Goal: Task Accomplishment & Management: Use online tool/utility

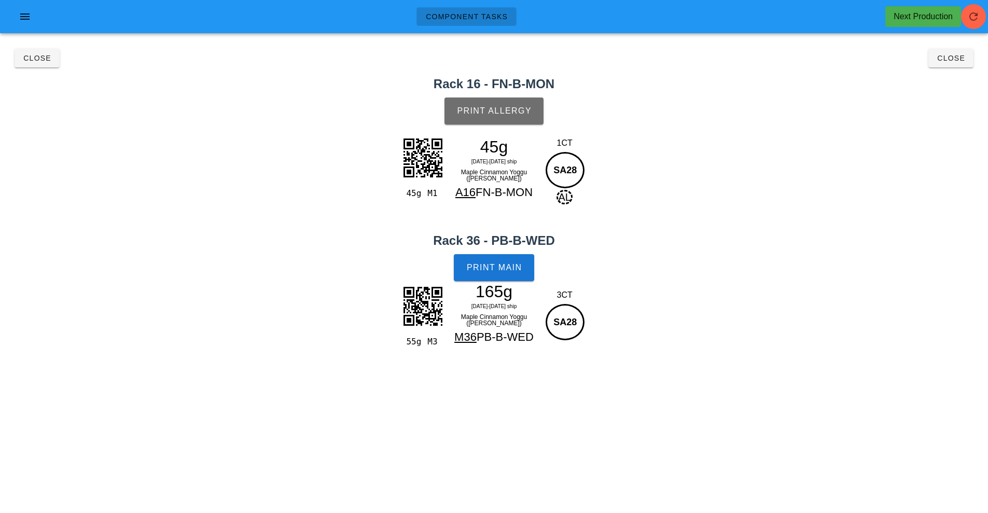
click at [519, 120] on button "Print Allergy" at bounding box center [493, 110] width 99 height 27
click at [509, 263] on span "Print Main" at bounding box center [494, 267] width 56 height 9
click at [968, 62] on button "Close" at bounding box center [950, 58] width 45 height 19
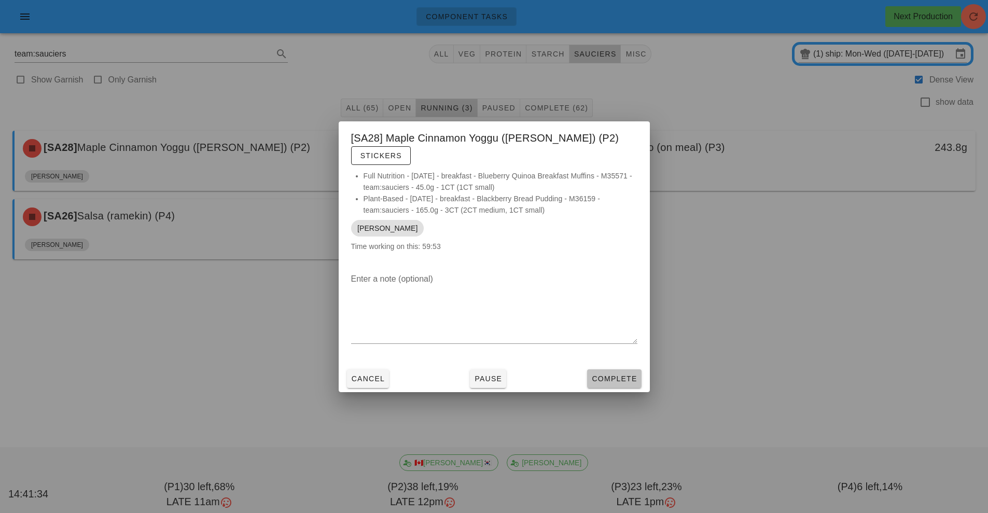
click at [620, 374] on span "Complete" at bounding box center [614, 378] width 46 height 8
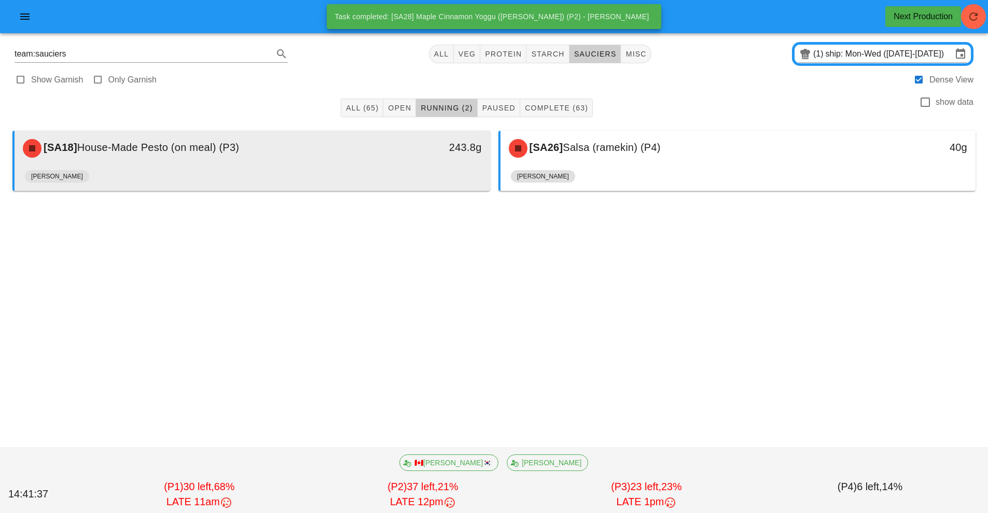
click at [406, 163] on div "243.8g" at bounding box center [429, 148] width 118 height 31
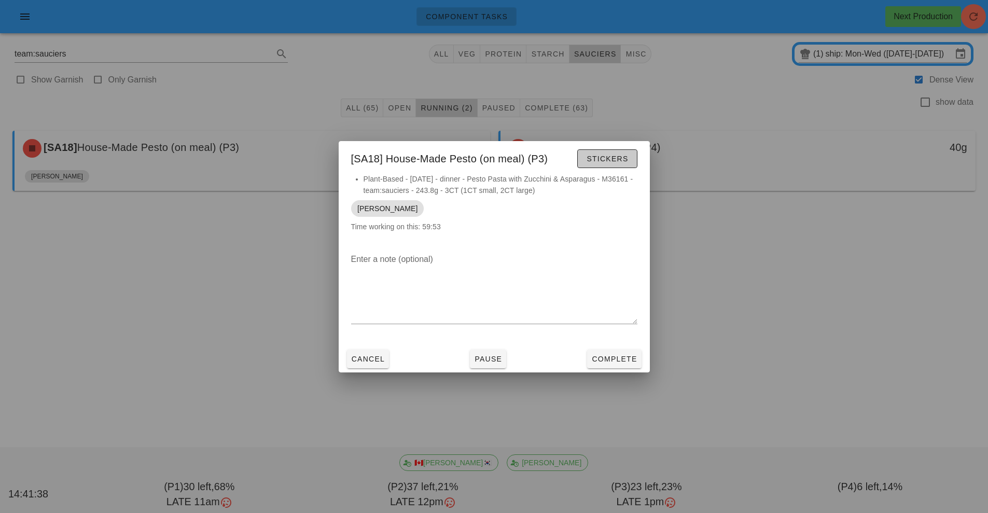
click at [610, 159] on span "Stickers" at bounding box center [607, 159] width 42 height 8
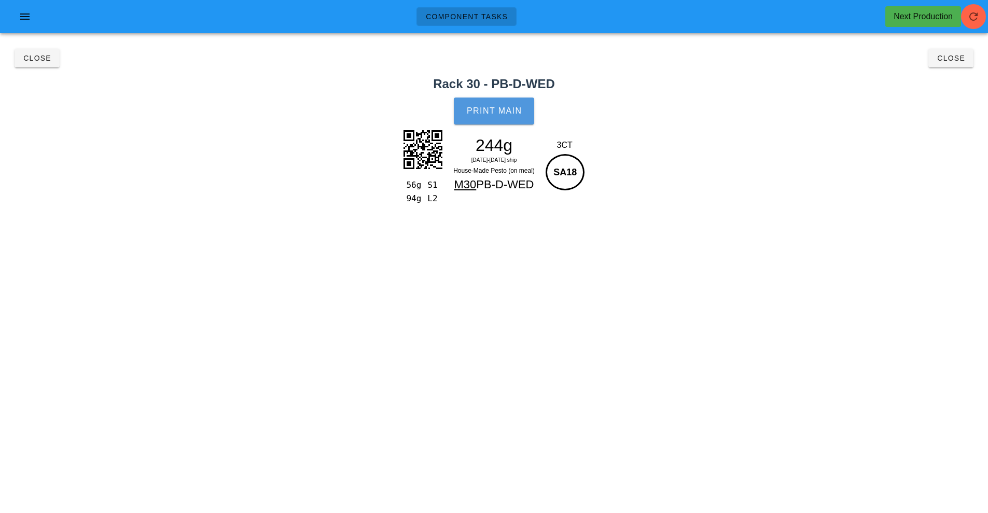
click at [472, 100] on button "Print Main" at bounding box center [494, 110] width 80 height 27
click at [970, 54] on button "Close" at bounding box center [950, 58] width 45 height 19
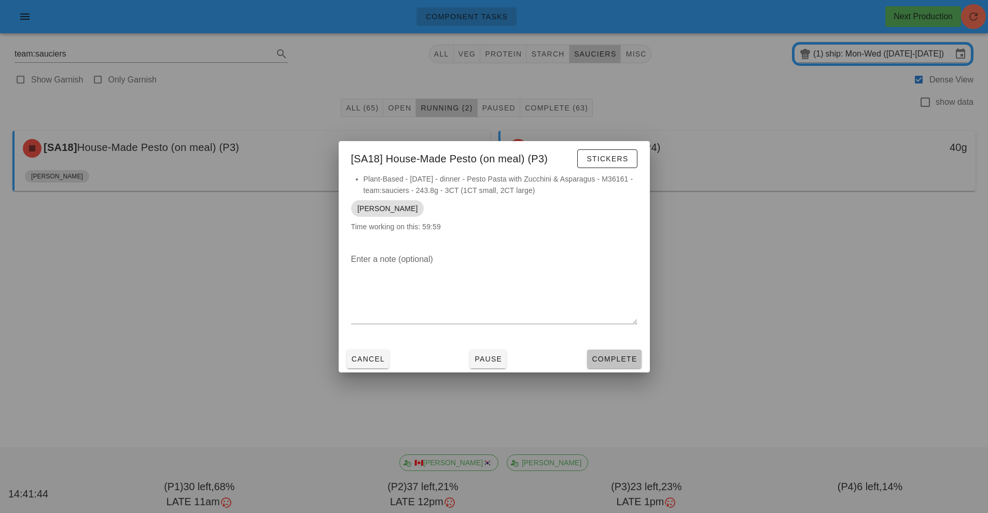
click at [620, 352] on button "Complete" at bounding box center [614, 359] width 54 height 19
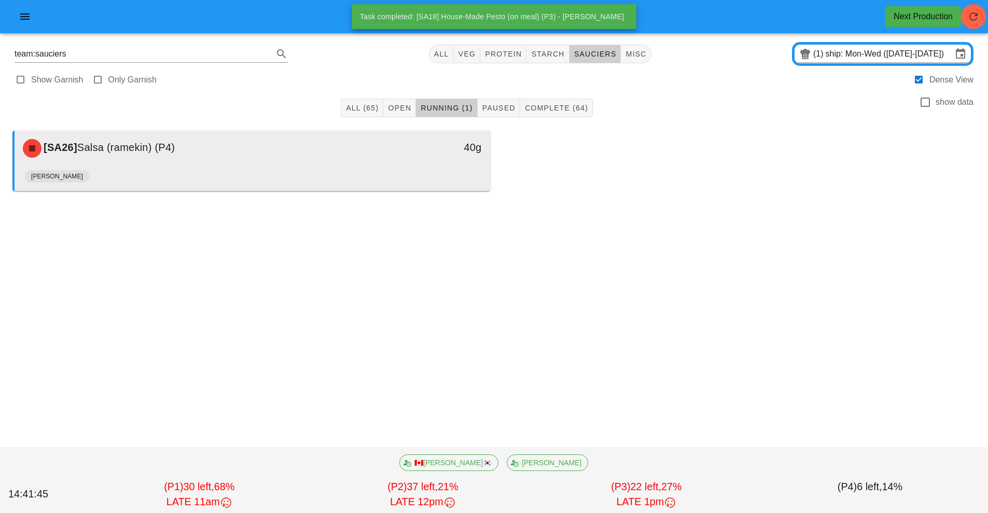
click at [400, 183] on div "[PERSON_NAME]" at bounding box center [252, 178] width 455 height 25
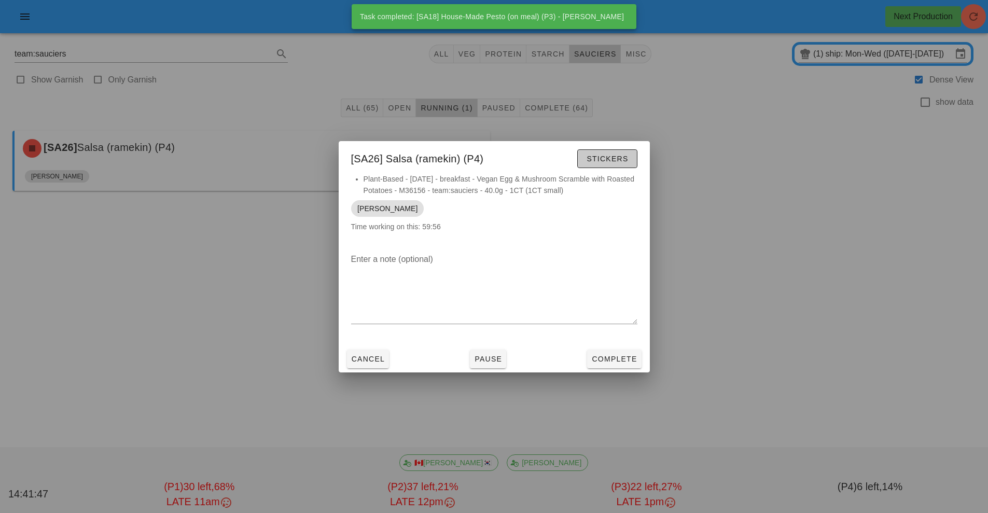
click at [610, 157] on span "Stickers" at bounding box center [607, 159] width 42 height 8
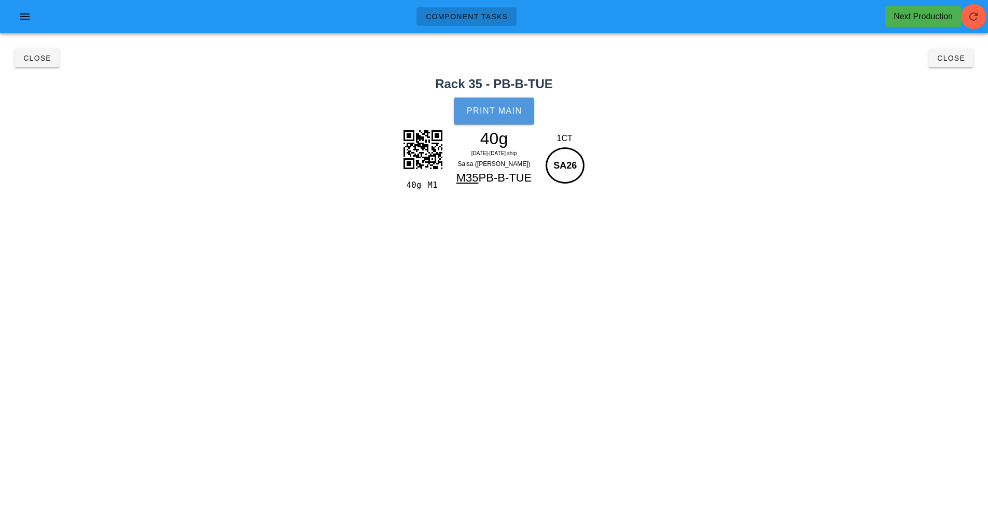
click at [495, 106] on span "Print Main" at bounding box center [494, 110] width 56 height 9
click at [941, 64] on button "Close" at bounding box center [950, 58] width 45 height 19
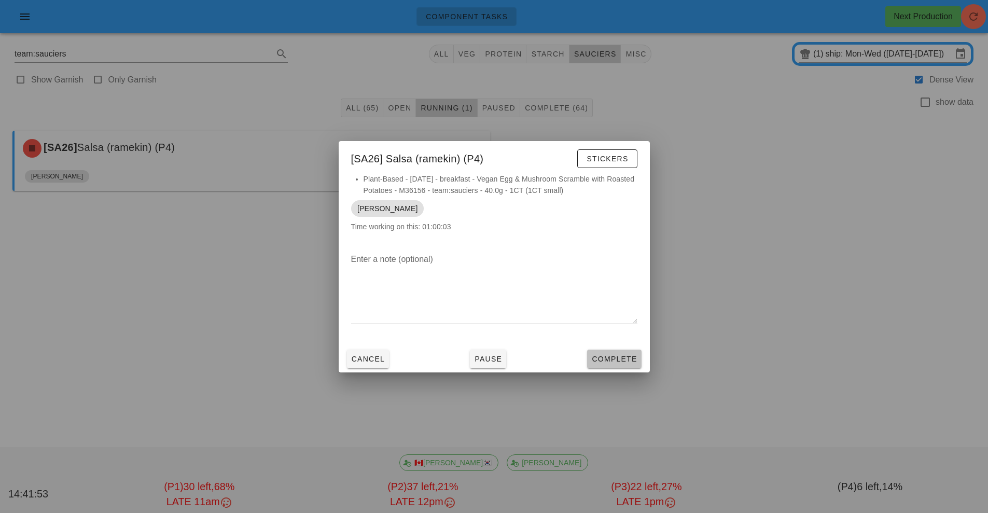
click at [632, 356] on span "Complete" at bounding box center [614, 359] width 46 height 8
